Goal: Task Accomplishment & Management: Manage account settings

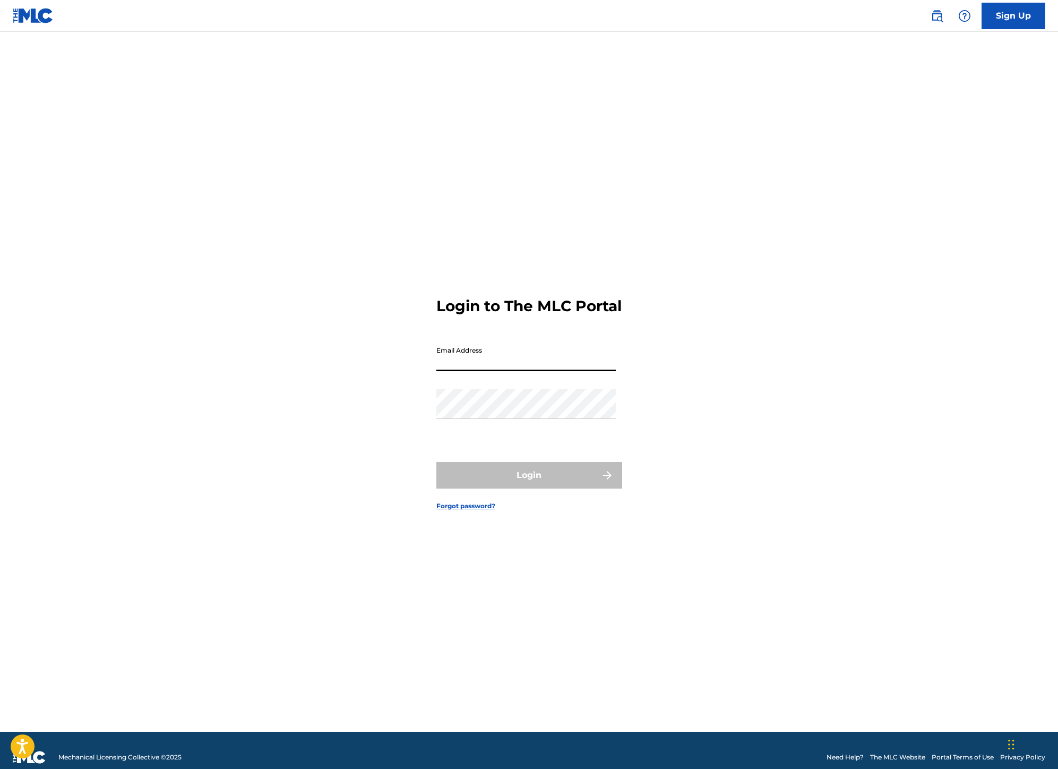
click at [490, 363] on input "Email Address" at bounding box center [525, 356] width 179 height 30
type input "[EMAIL_ADDRESS][DOMAIN_NAME]"
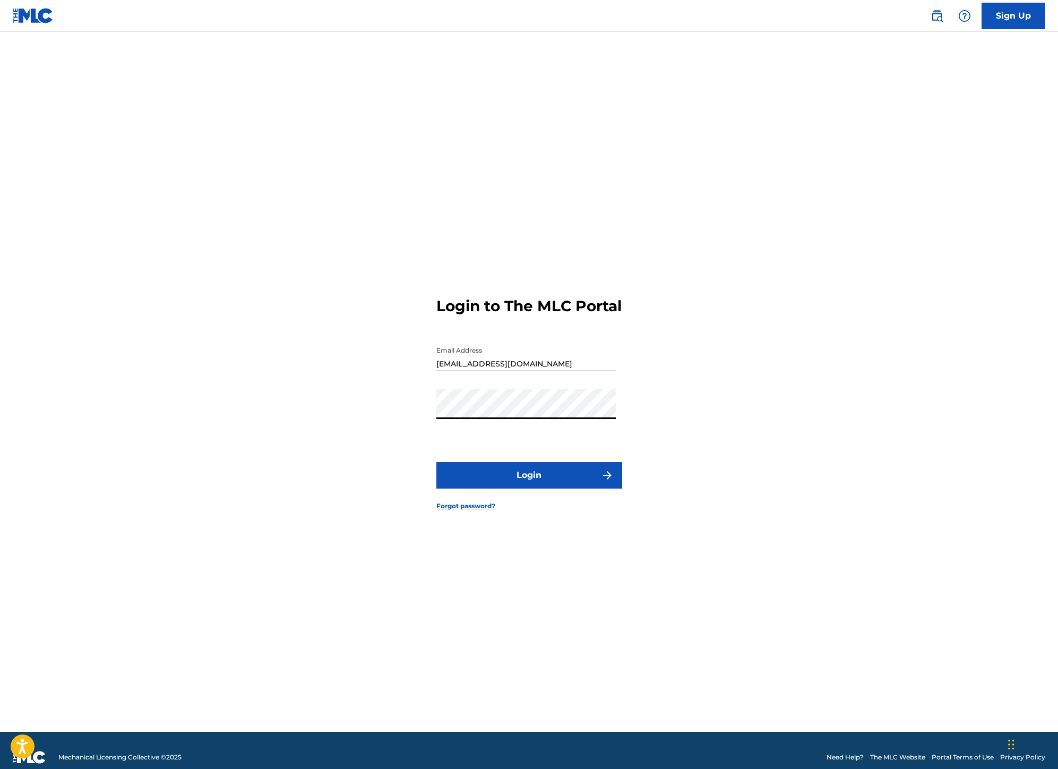
click at [565, 483] on button "Login" at bounding box center [529, 475] width 186 height 27
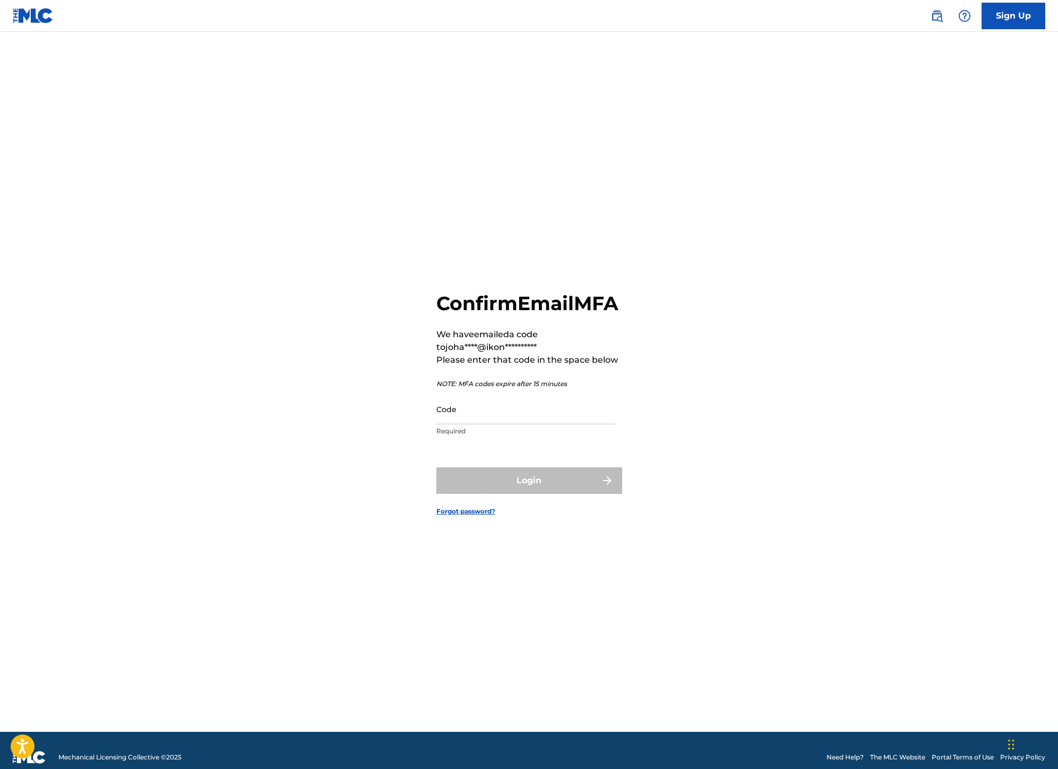
drag, startPoint x: 566, startPoint y: 419, endPoint x: 555, endPoint y: 418, distance: 11.2
click at [565, 419] on input "Code" at bounding box center [525, 409] width 179 height 30
paste input "625060"
type input "625060"
click at [436, 467] on button "Login" at bounding box center [529, 480] width 186 height 27
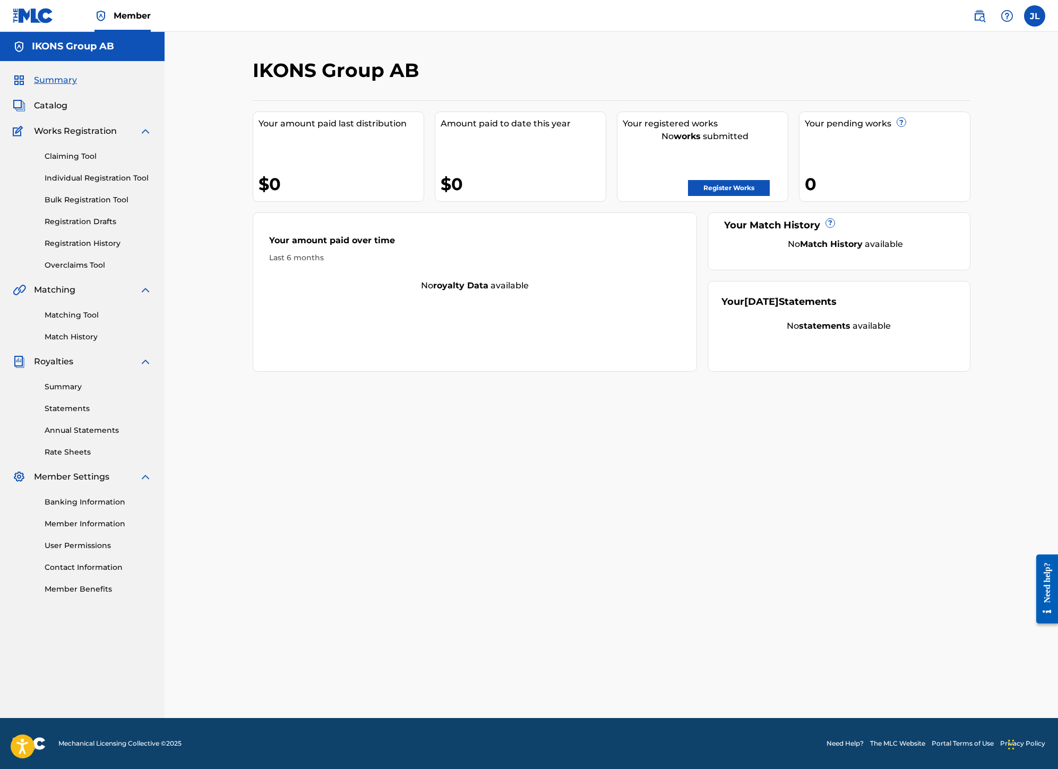
click at [87, 157] on link "Claiming Tool" at bounding box center [98, 156] width 107 height 11
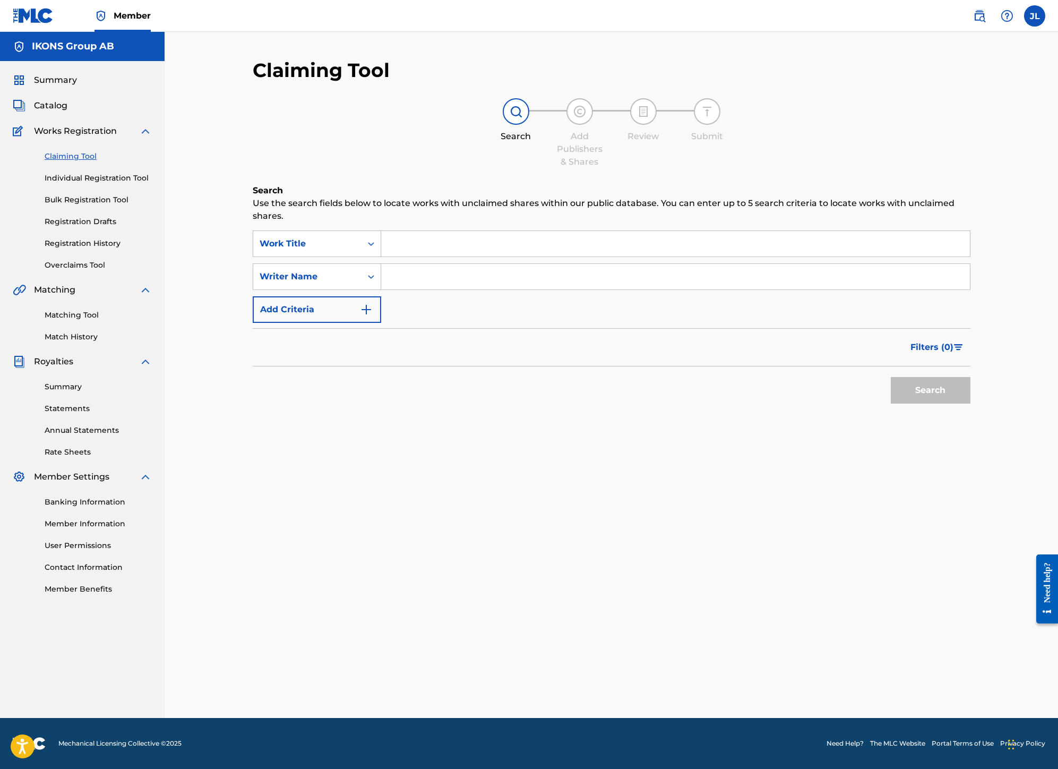
click at [447, 252] on input "Search Form" at bounding box center [675, 243] width 589 height 25
click at [441, 275] on input "Search Form" at bounding box center [675, 276] width 589 height 25
drag, startPoint x: 454, startPoint y: 286, endPoint x: 454, endPoint y: 296, distance: 10.1
click at [454, 296] on div "SearchWithCriteria0ca65f58-ada9-4b89-8d59-20be63e709a9 Work Title SearchWithCri…" at bounding box center [612, 276] width 718 height 92
type input "[PERSON_NAME]"
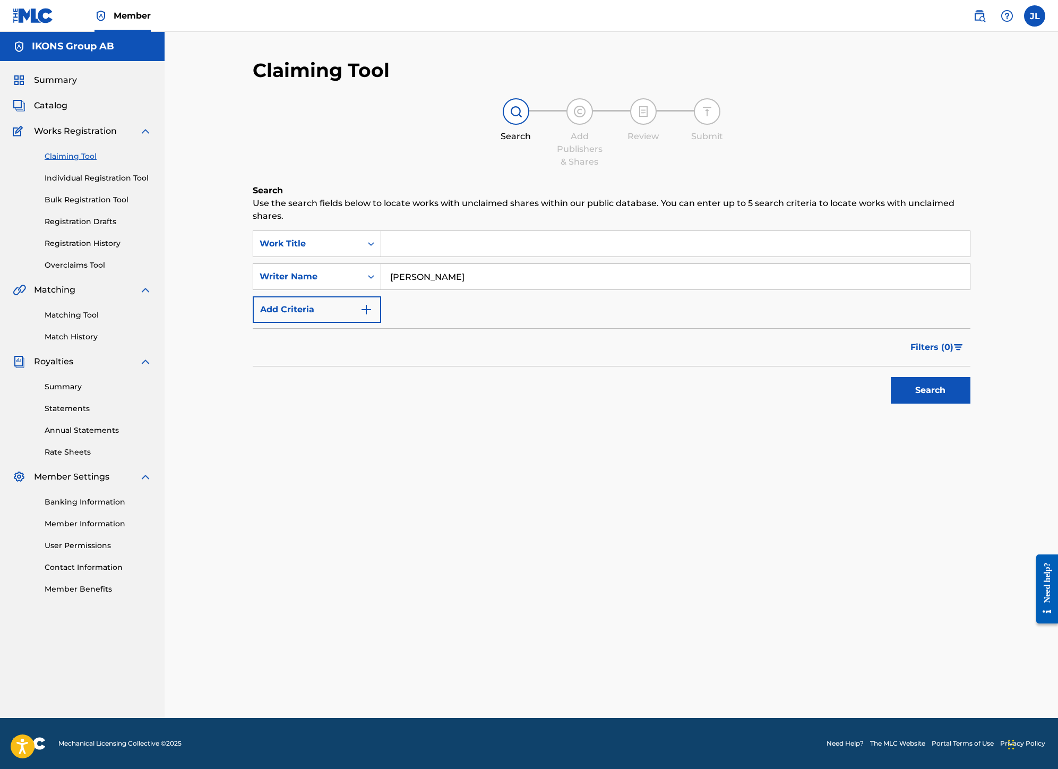
click at [950, 396] on button "Search" at bounding box center [931, 390] width 80 height 27
click at [514, 230] on div "Search Form" at bounding box center [675, 243] width 589 height 27
click at [514, 239] on input "Search Form" at bounding box center [675, 243] width 589 height 25
type input "A"
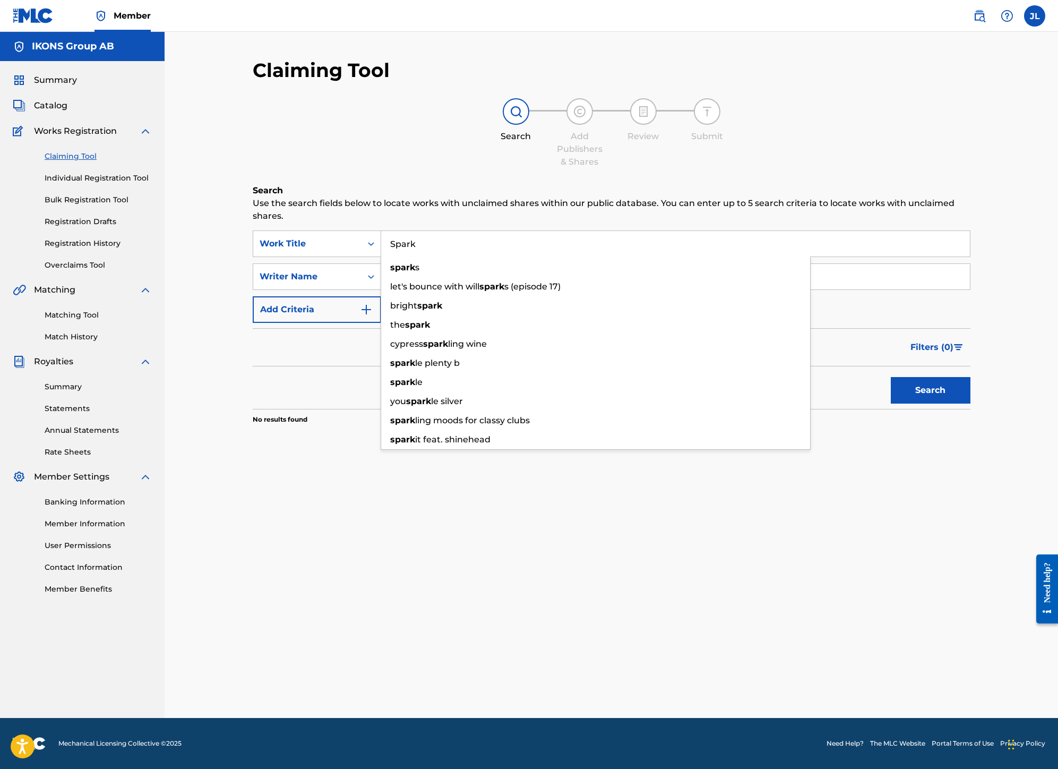
type input "Spark"
click at [891, 377] on button "Search" at bounding box center [931, 390] width 80 height 27
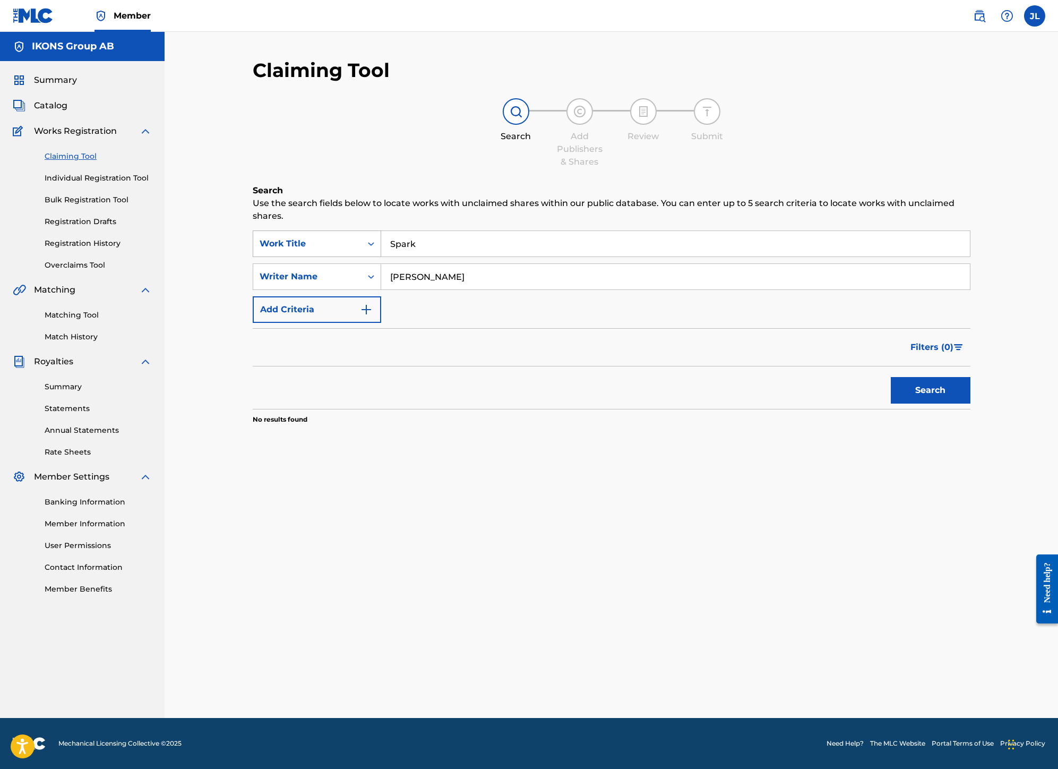
click at [296, 237] on div "Work Title" at bounding box center [308, 243] width 96 height 13
click at [325, 305] on div "Writer IPI" at bounding box center [316, 297] width 127 height 27
click at [642, 236] on input "Search Form" at bounding box center [675, 243] width 589 height 25
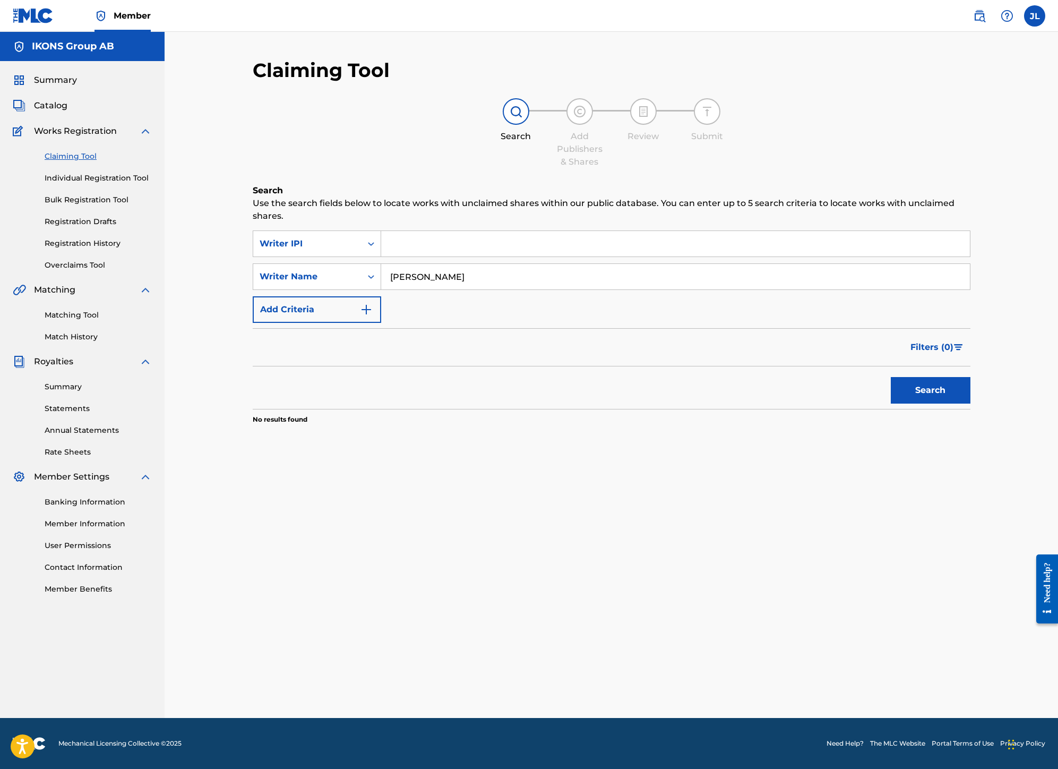
paste input "1239466824"
type input "1239466824"
click at [954, 391] on button "Search" at bounding box center [931, 390] width 80 height 27
click at [64, 90] on div "Summary Catalog Works Registration Claiming Tool Individual Registration Tool B…" at bounding box center [82, 334] width 165 height 546
click at [66, 80] on span "Summary" at bounding box center [55, 80] width 43 height 13
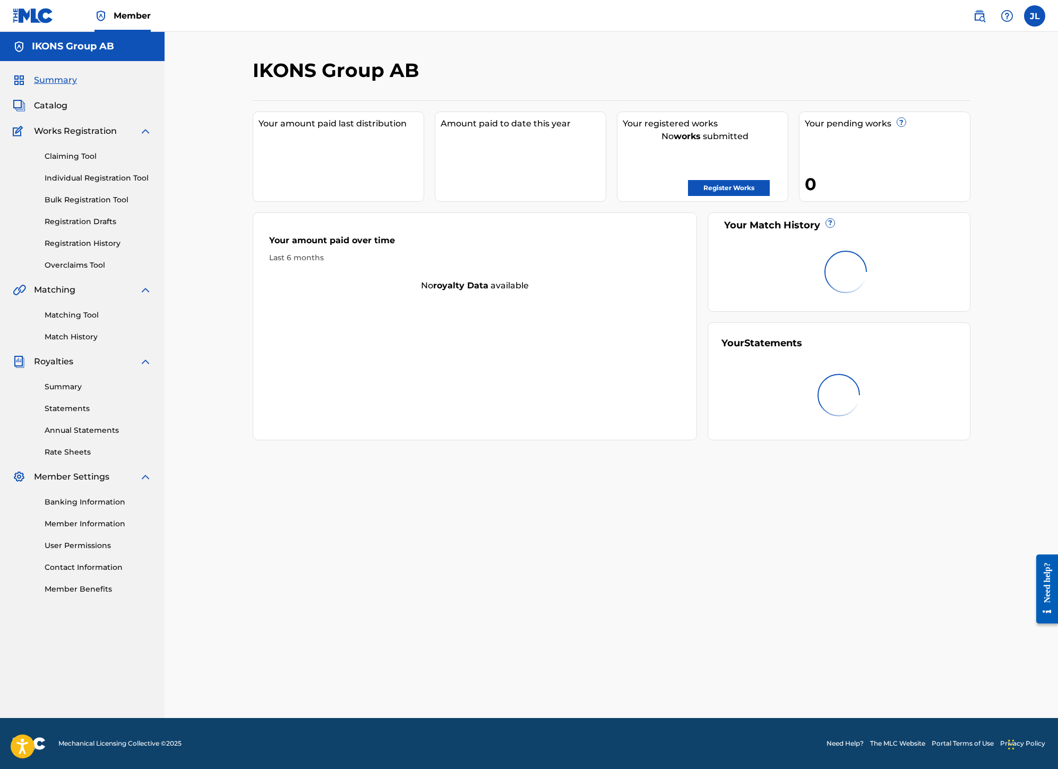
click at [53, 107] on span "Catalog" at bounding box center [50, 105] width 33 height 13
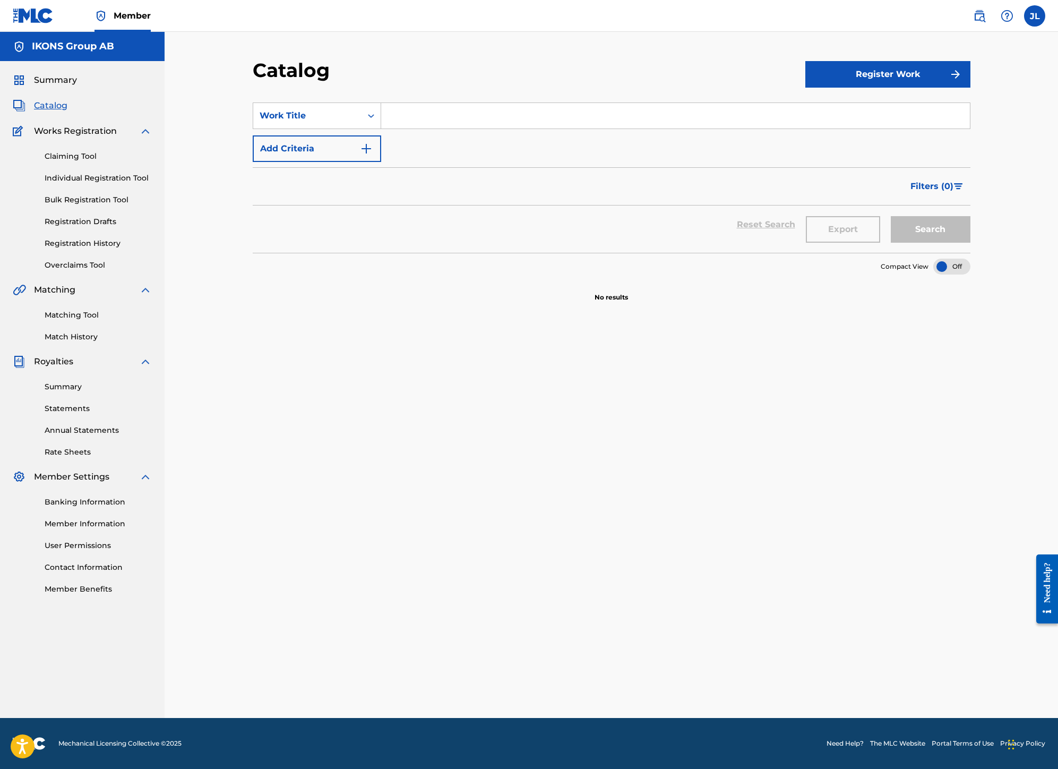
click at [516, 115] on input "Search Form" at bounding box center [675, 115] width 589 height 25
click at [327, 122] on div "Work Title" at bounding box center [308, 115] width 96 height 13
click at [320, 166] on div "Writer IPI" at bounding box center [316, 169] width 127 height 27
click at [514, 118] on input "Search Form" at bounding box center [675, 115] width 589 height 25
paste input "1239466824"
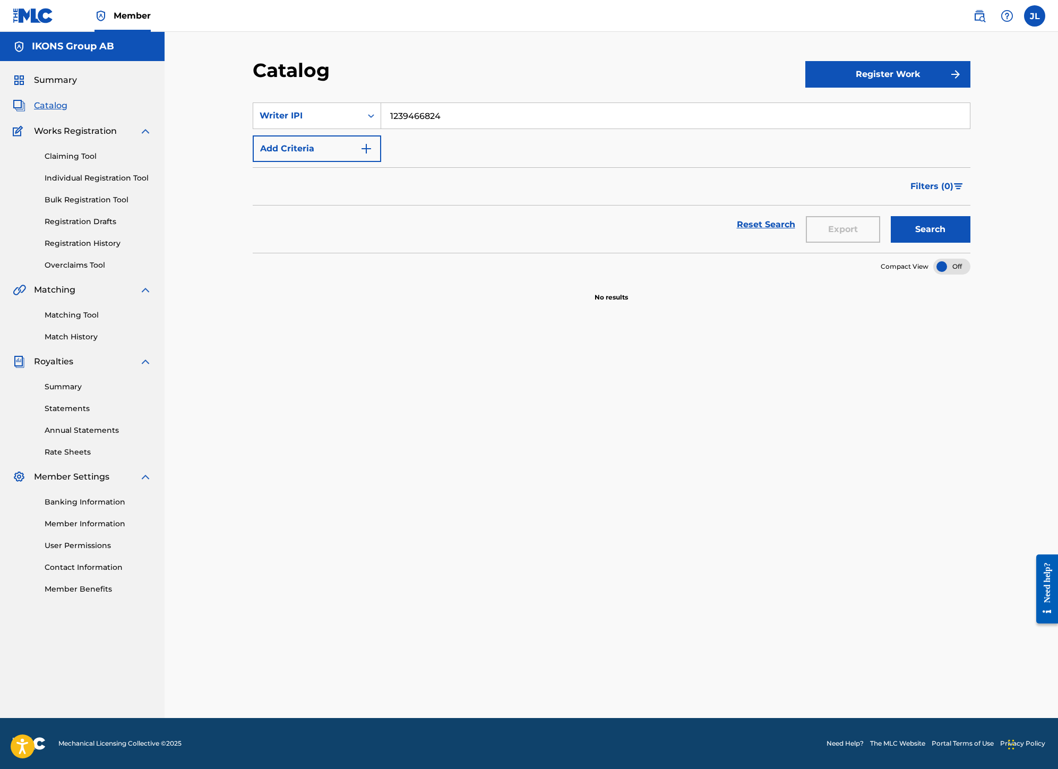
type input "1239466824"
click at [938, 237] on button "Search" at bounding box center [931, 229] width 80 height 27
click at [59, 80] on span "Summary" at bounding box center [55, 80] width 43 height 13
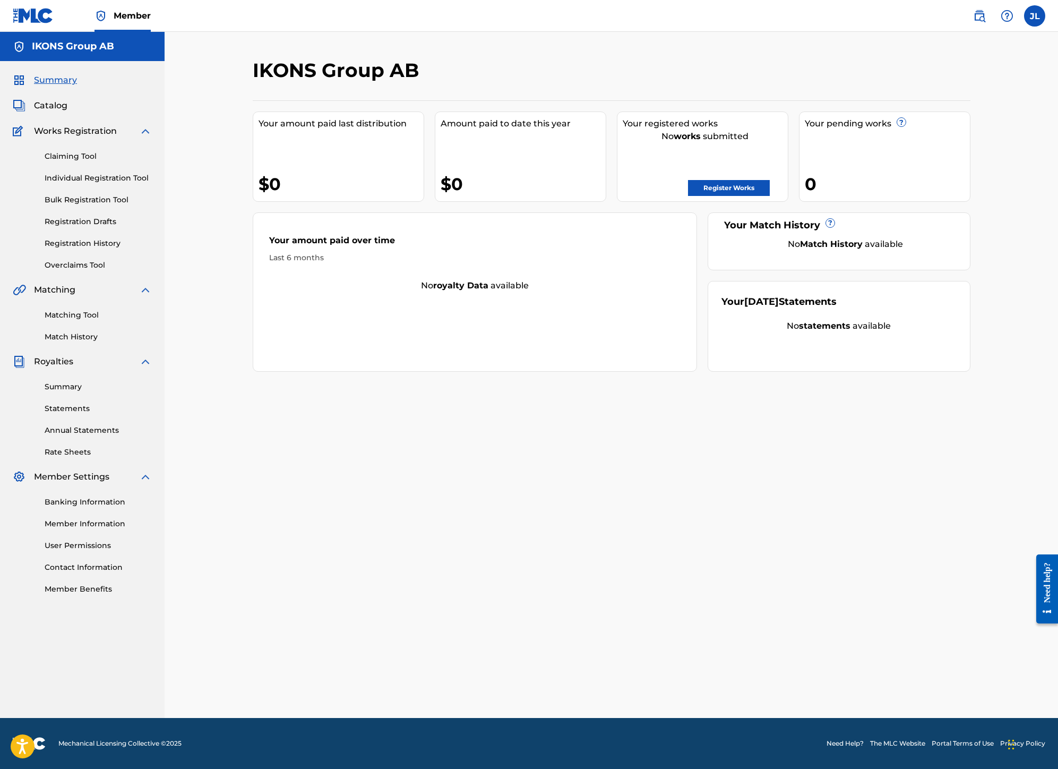
click at [732, 185] on link "Register Works" at bounding box center [729, 188] width 82 height 16
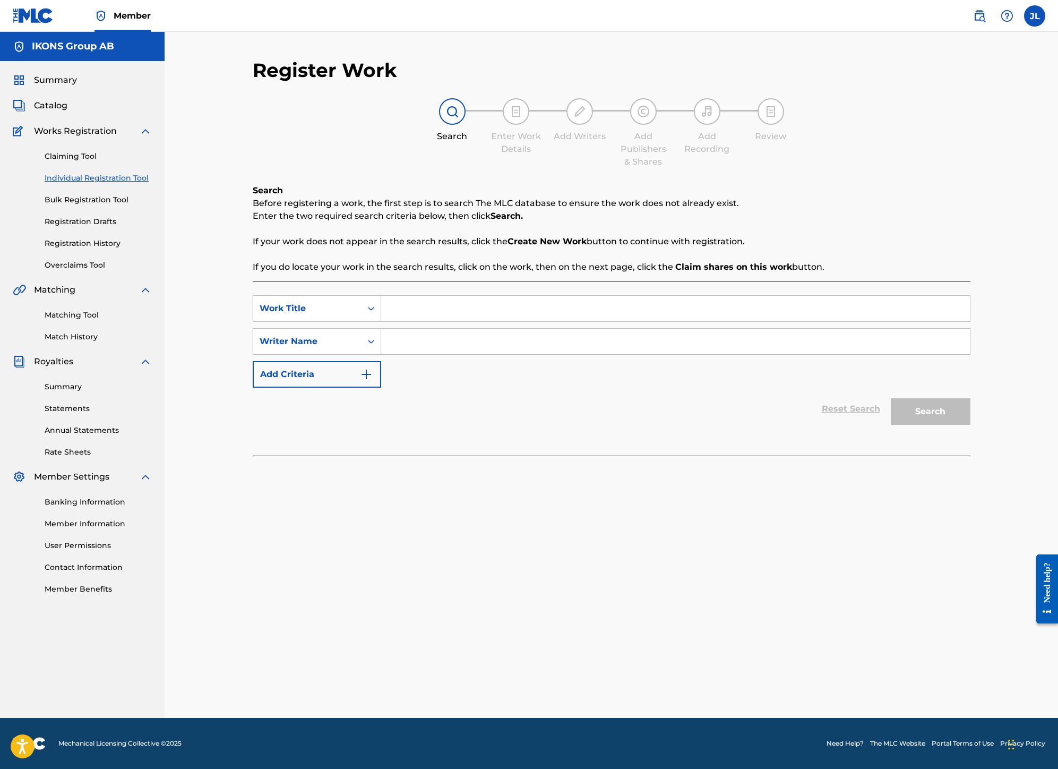
click at [402, 306] on input "Search Form" at bounding box center [675, 308] width 589 height 25
click at [526, 101] on div "Enter Work Details" at bounding box center [516, 126] width 53 height 57
click at [427, 314] on input "Search Form" at bounding box center [675, 308] width 589 height 25
click at [402, 346] on input "Search Form" at bounding box center [675, 341] width 589 height 25
click at [502, 355] on div "SearchWithCriteria8a6e3b1d-4e83-4da5-b1d2-59e6489fdb5b Work Title SearchWithCri…" at bounding box center [612, 341] width 718 height 92
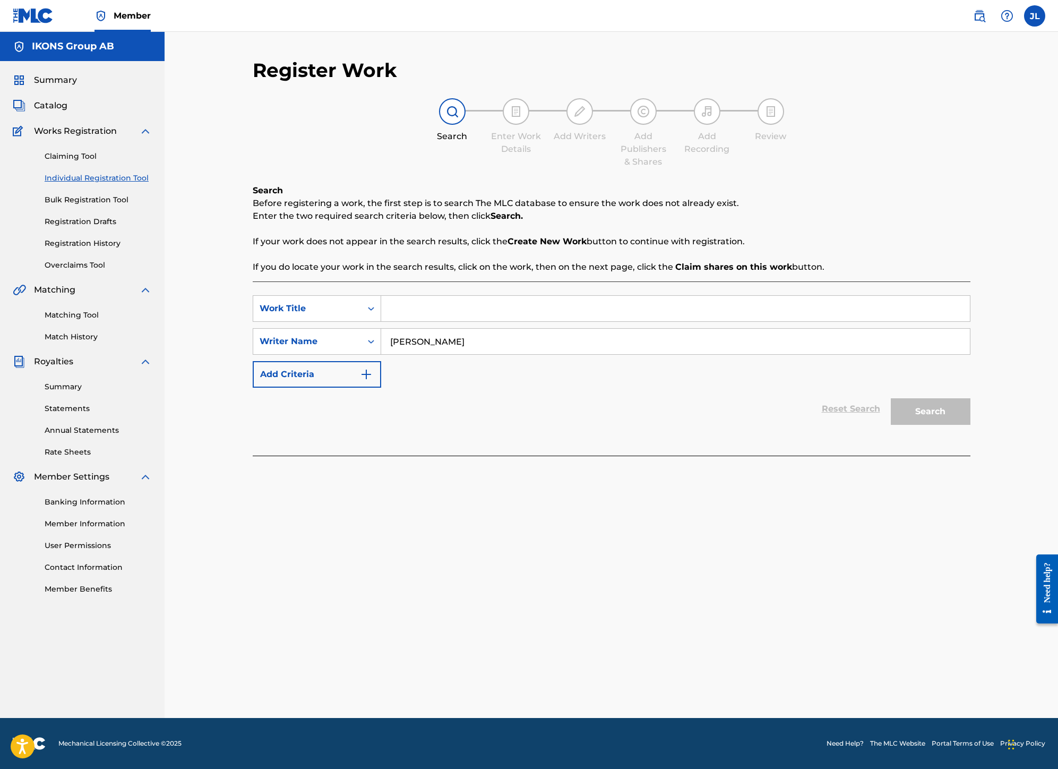
click at [486, 305] on input "Search Form" at bounding box center [675, 308] width 589 height 25
click at [428, 347] on input "[PERSON_NAME]" at bounding box center [675, 341] width 589 height 25
click at [419, 323] on div "SearchWithCriteria8a6e3b1d-4e83-4da5-b1d2-59e6489fdb5b Work Title SearchWithCri…" at bounding box center [612, 341] width 718 height 92
click at [436, 338] on input "[PERSON_NAME]" at bounding box center [675, 341] width 589 height 25
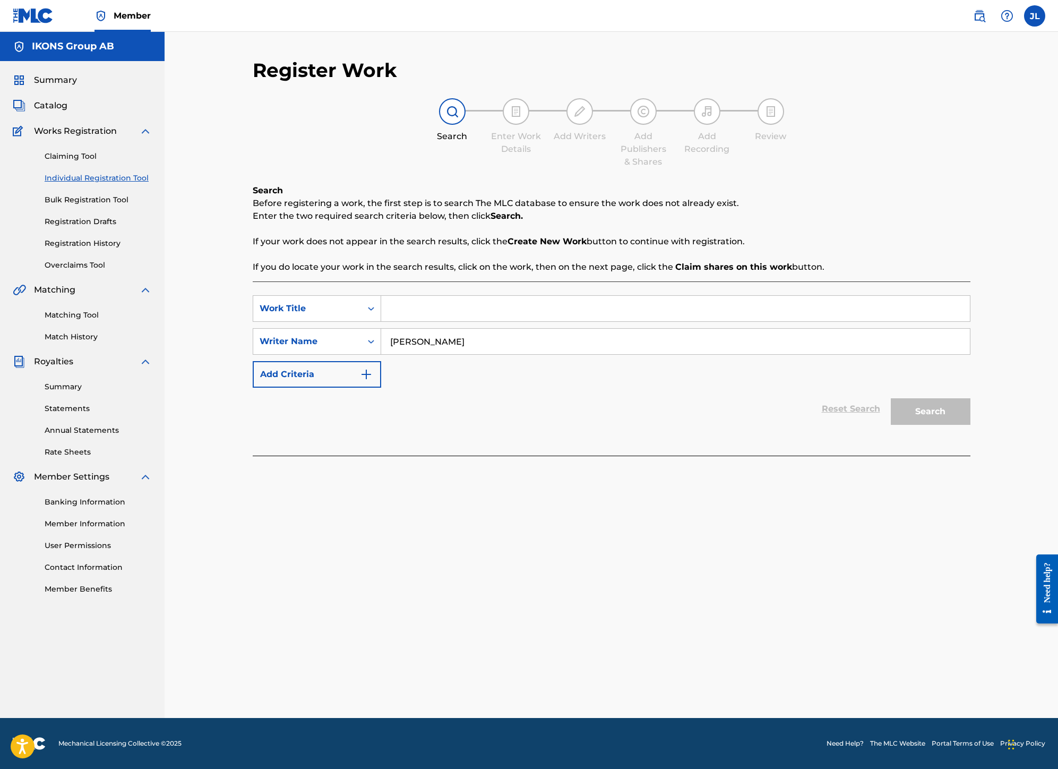
click at [464, 344] on input "[PERSON_NAME]" at bounding box center [675, 341] width 589 height 25
type input "[PERSON_NAME]"
click at [516, 308] on input "Search Form" at bounding box center [675, 308] width 589 height 25
type input "Nights we knew"
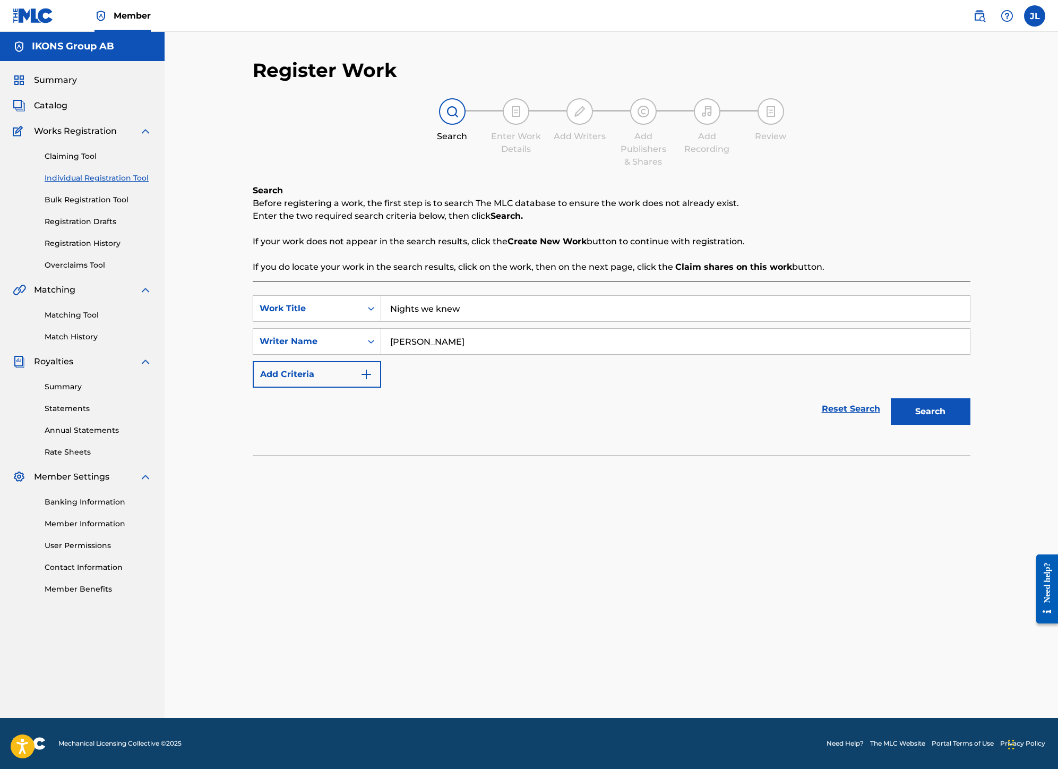
click at [891, 398] on button "Search" at bounding box center [931, 411] width 80 height 27
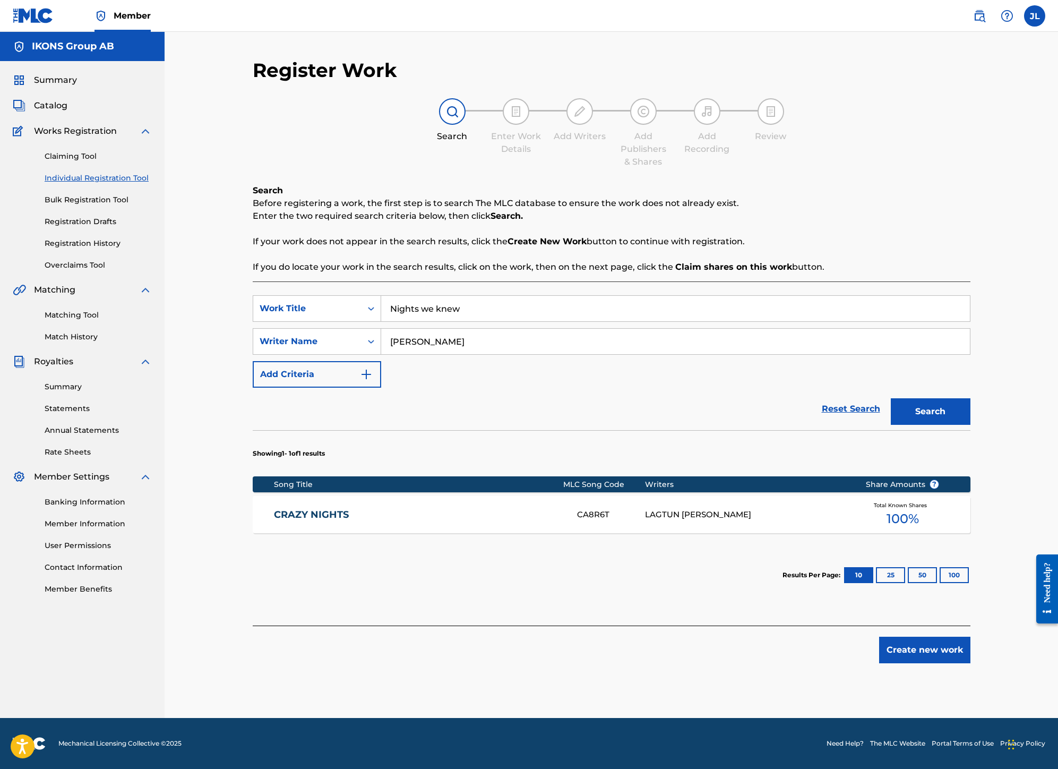
click at [375, 513] on link "CRAZY NIGHTS" at bounding box center [418, 515] width 289 height 12
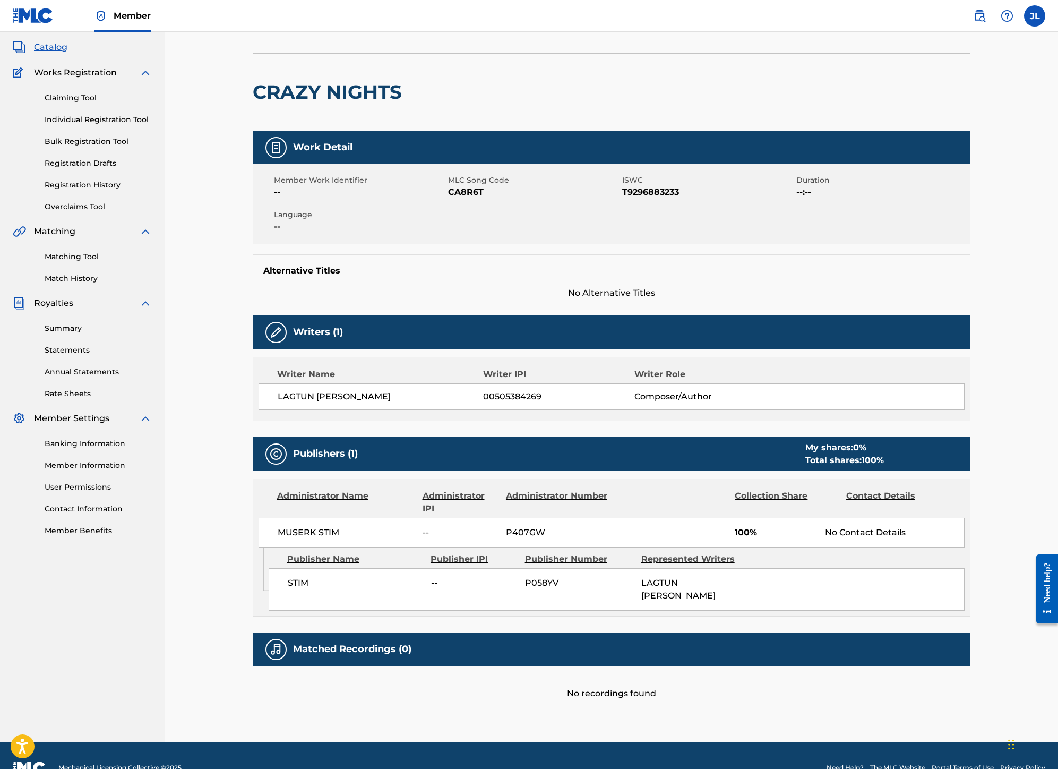
scroll to position [78, 0]
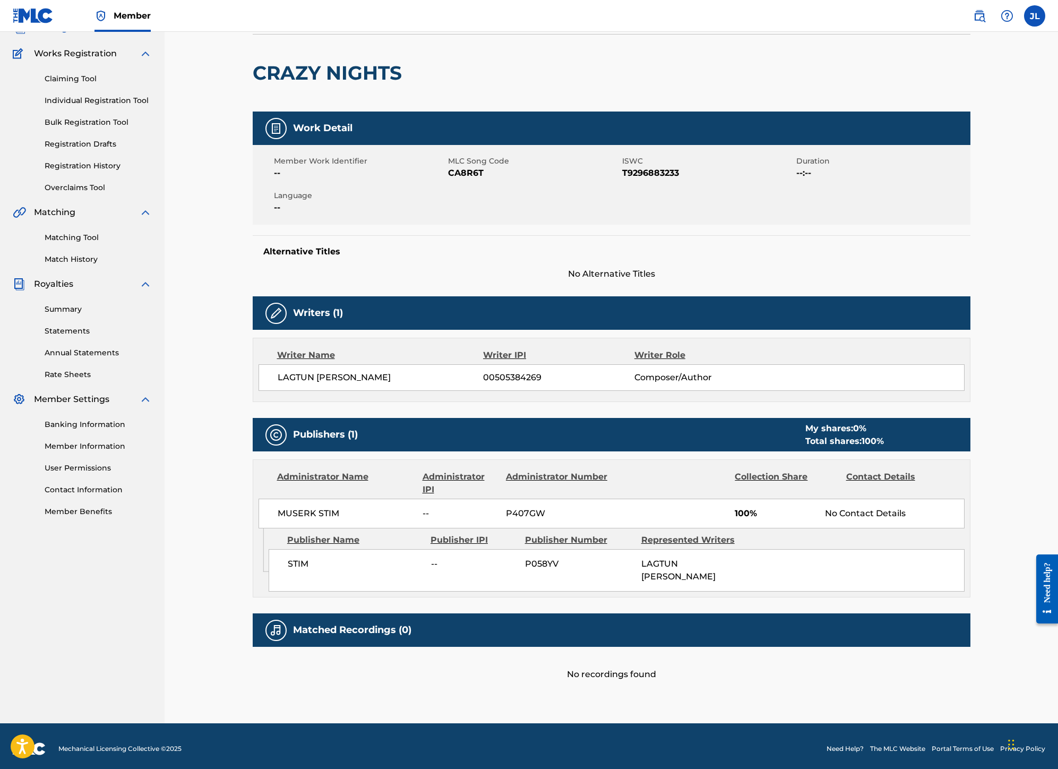
click at [421, 622] on div "Matched Recordings (0)" at bounding box center [612, 629] width 718 height 33
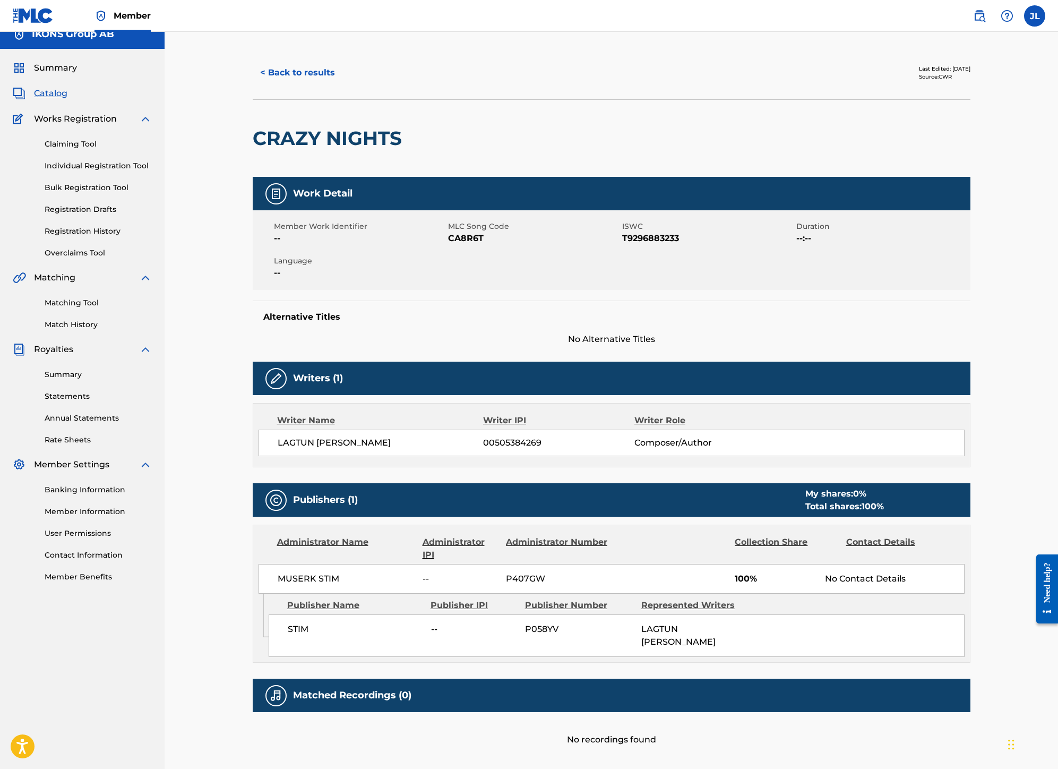
scroll to position [0, 0]
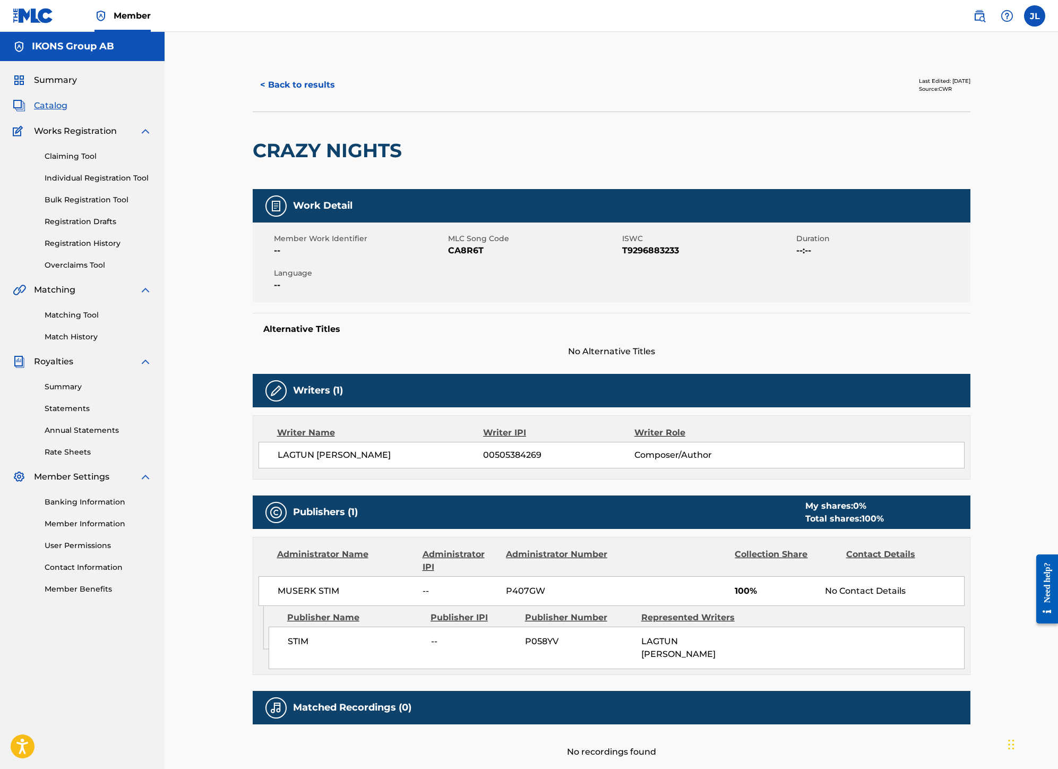
click at [291, 86] on button "< Back to results" at bounding box center [298, 85] width 90 height 27
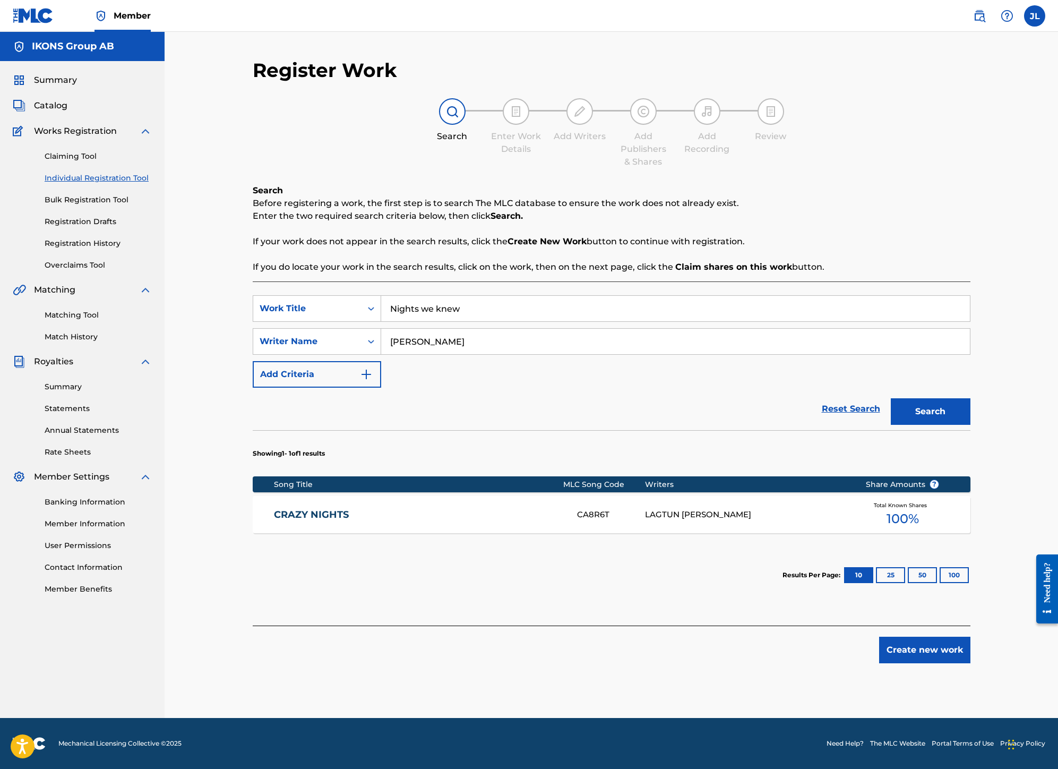
click at [943, 656] on button "Create new work" at bounding box center [924, 650] width 91 height 27
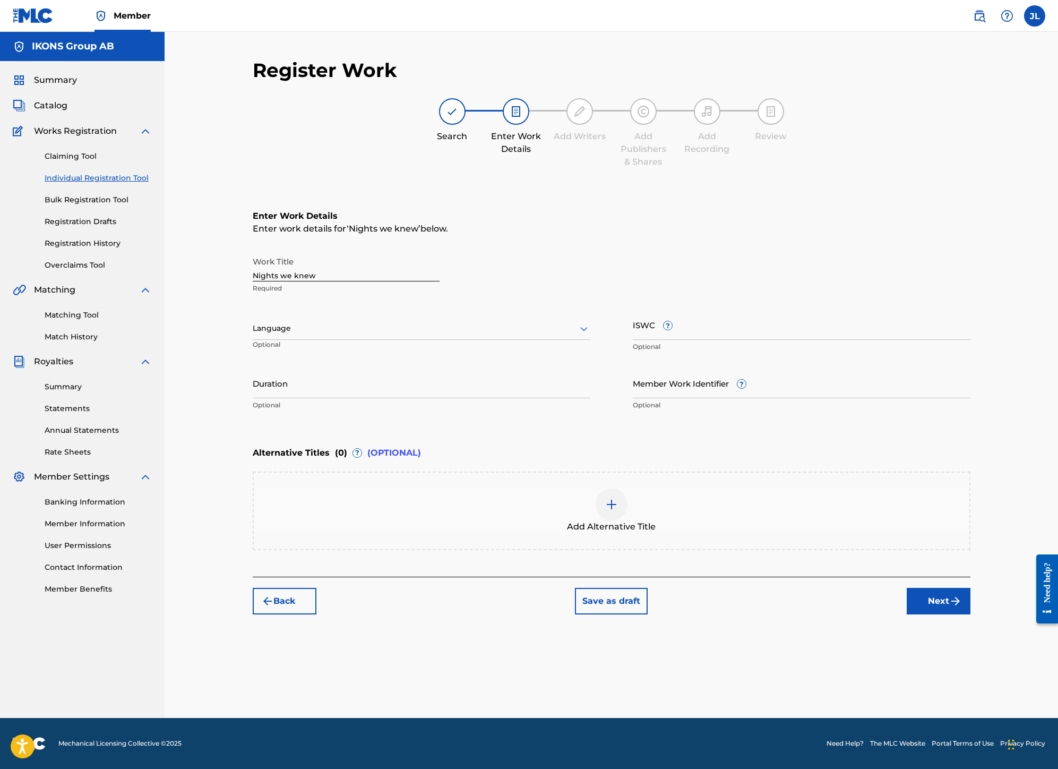
click at [695, 628] on div "Register Work Search Enter Work Details Add Writers Add Publishers & Shares Add…" at bounding box center [611, 387] width 743 height 659
click at [277, 596] on button "Back" at bounding box center [285, 601] width 64 height 27
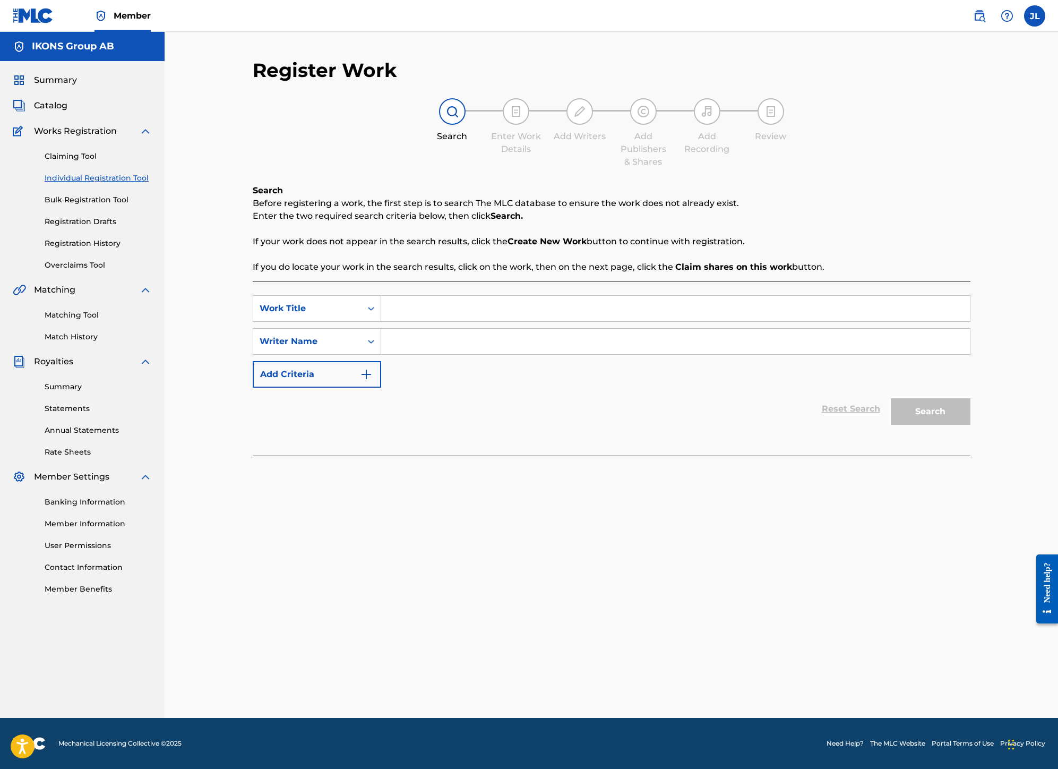
click at [87, 156] on link "Claiming Tool" at bounding box center [98, 156] width 107 height 11
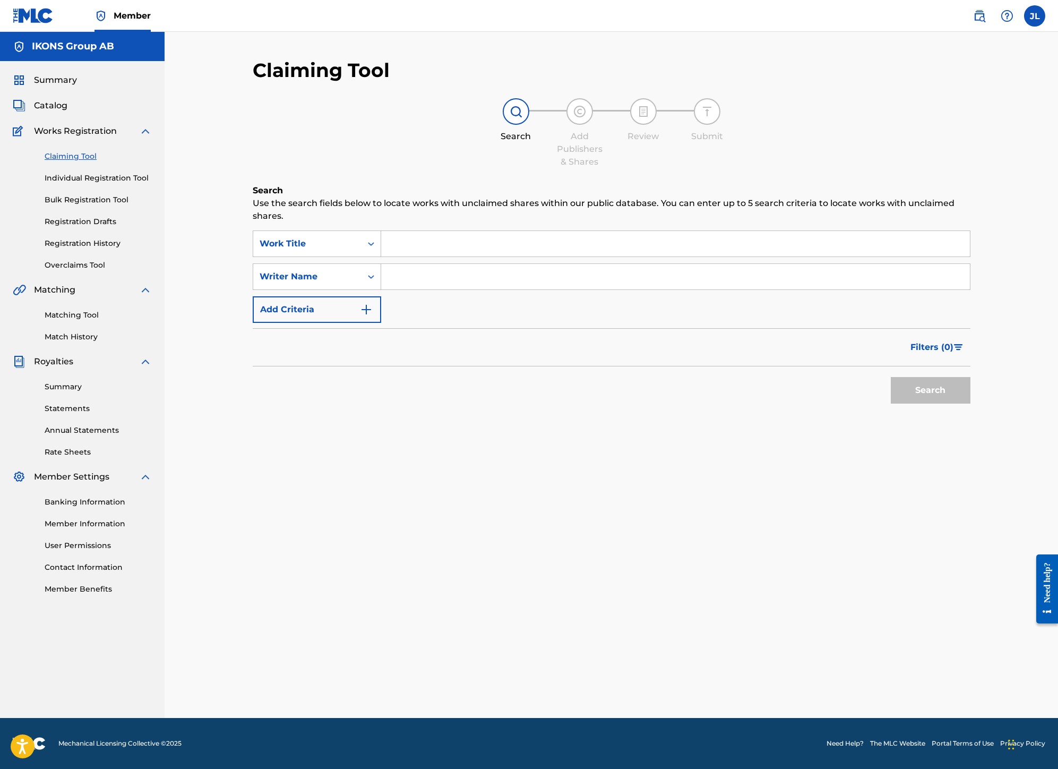
click at [62, 79] on span "Summary" at bounding box center [55, 80] width 43 height 13
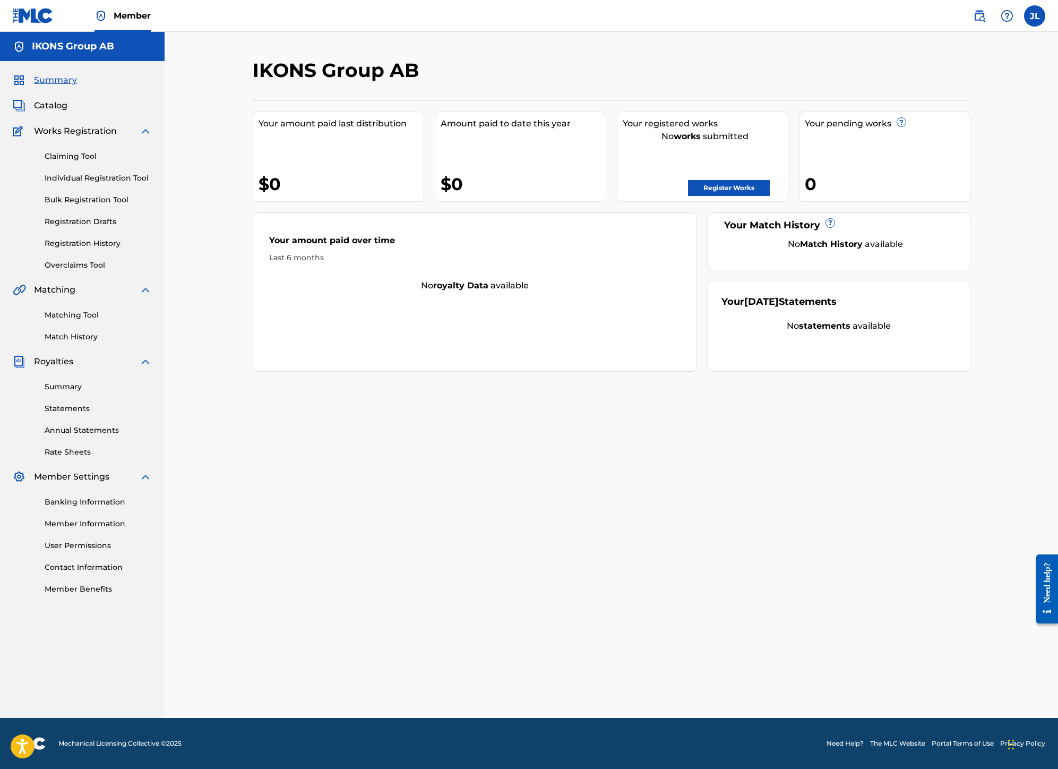
click at [52, 245] on link "Registration History" at bounding box center [98, 243] width 107 height 11
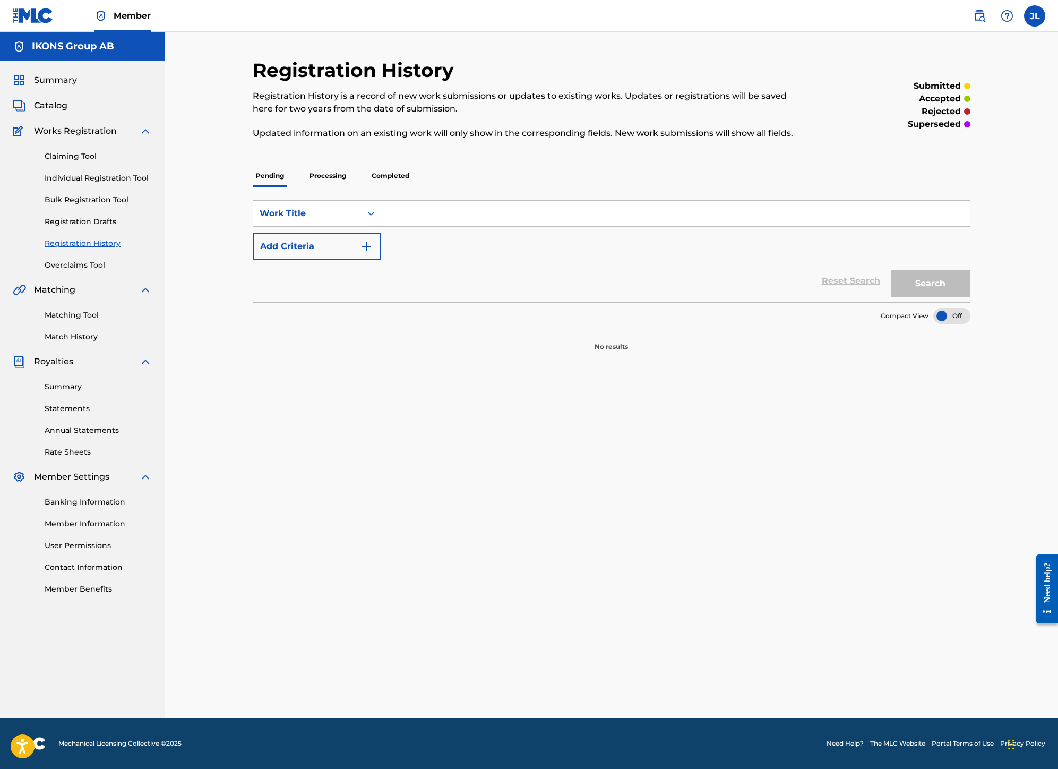
click at [82, 162] on div "Claiming Tool Individual Registration Tool Bulk Registration Tool Registration …" at bounding box center [82, 204] width 139 height 133
click at [82, 160] on link "Claiming Tool" at bounding box center [98, 156] width 107 height 11
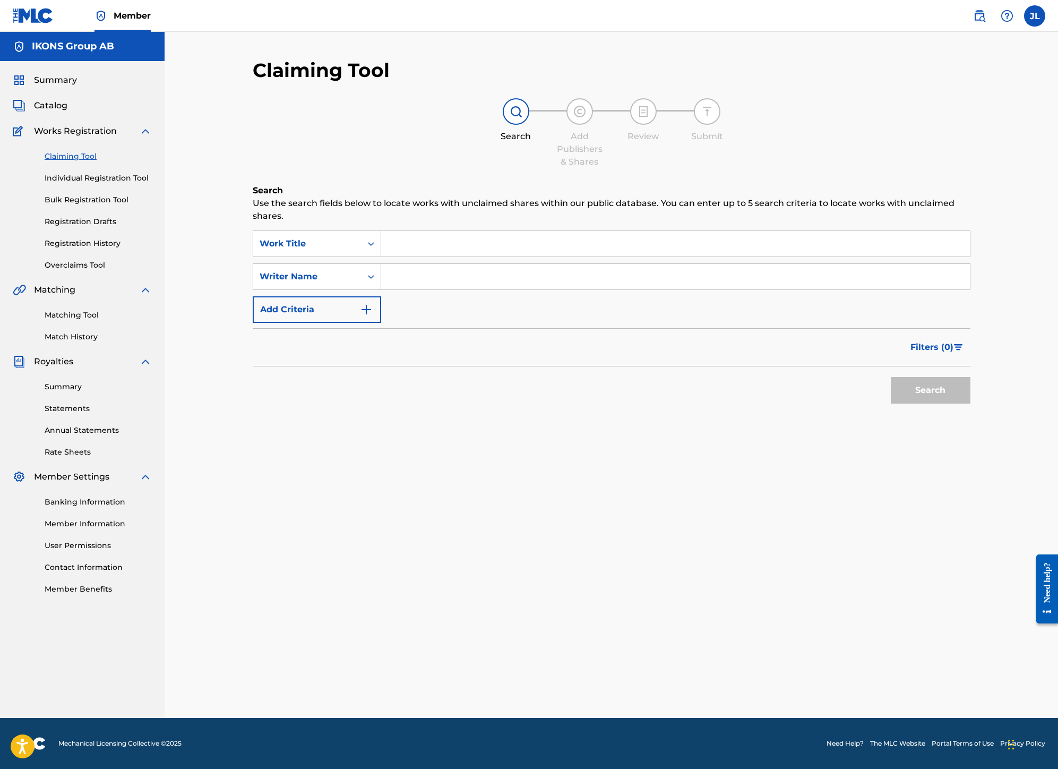
click at [46, 85] on span "Summary" at bounding box center [55, 80] width 43 height 13
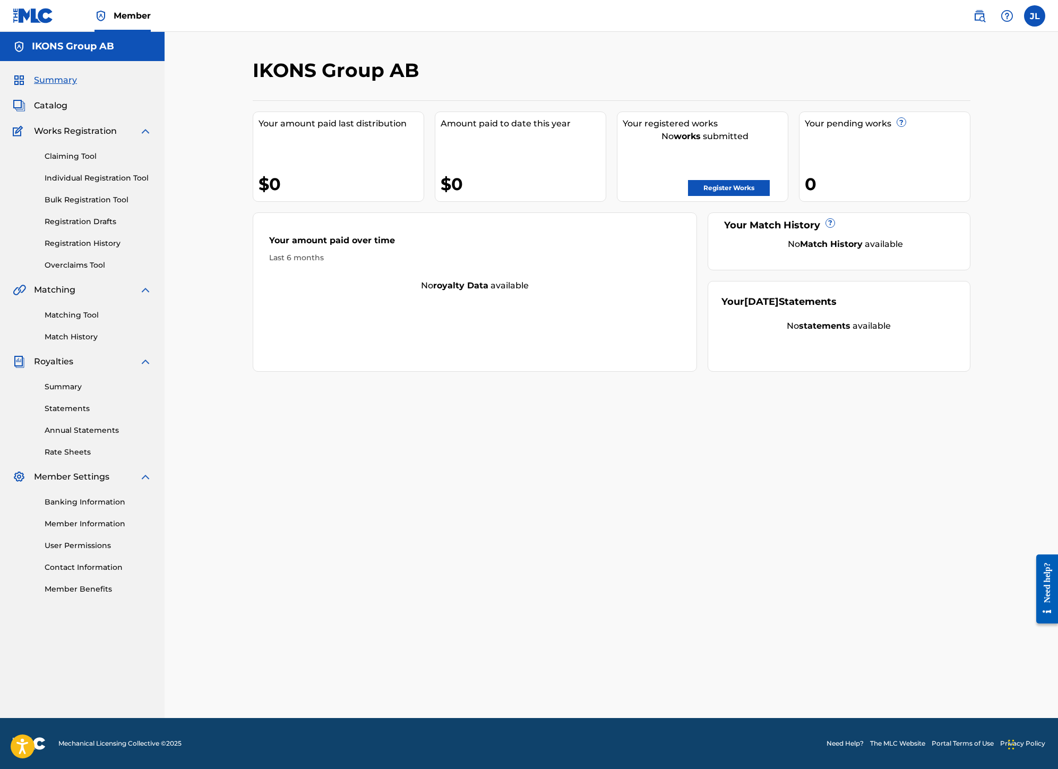
click at [554, 427] on div "IKONS Group AB Your amount paid last distribution $0 Amount paid to date this y…" at bounding box center [611, 387] width 743 height 659
click at [293, 347] on div "Your amount paid over time Last 6 months No royalty data available" at bounding box center [475, 291] width 445 height 159
